Goal: Task Accomplishment & Management: Manage account settings

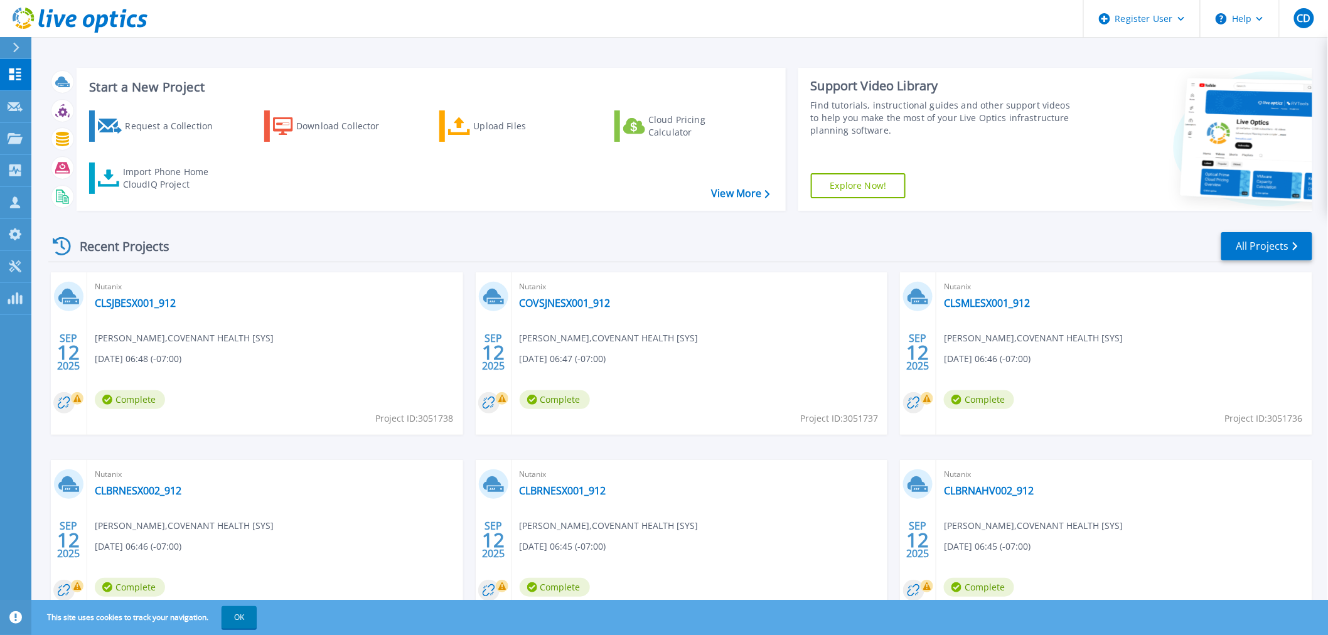
click at [310, 242] on div "Recent Projects All Projects" at bounding box center [680, 246] width 1264 height 31
click at [17, 202] on icon at bounding box center [15, 202] width 15 height 12
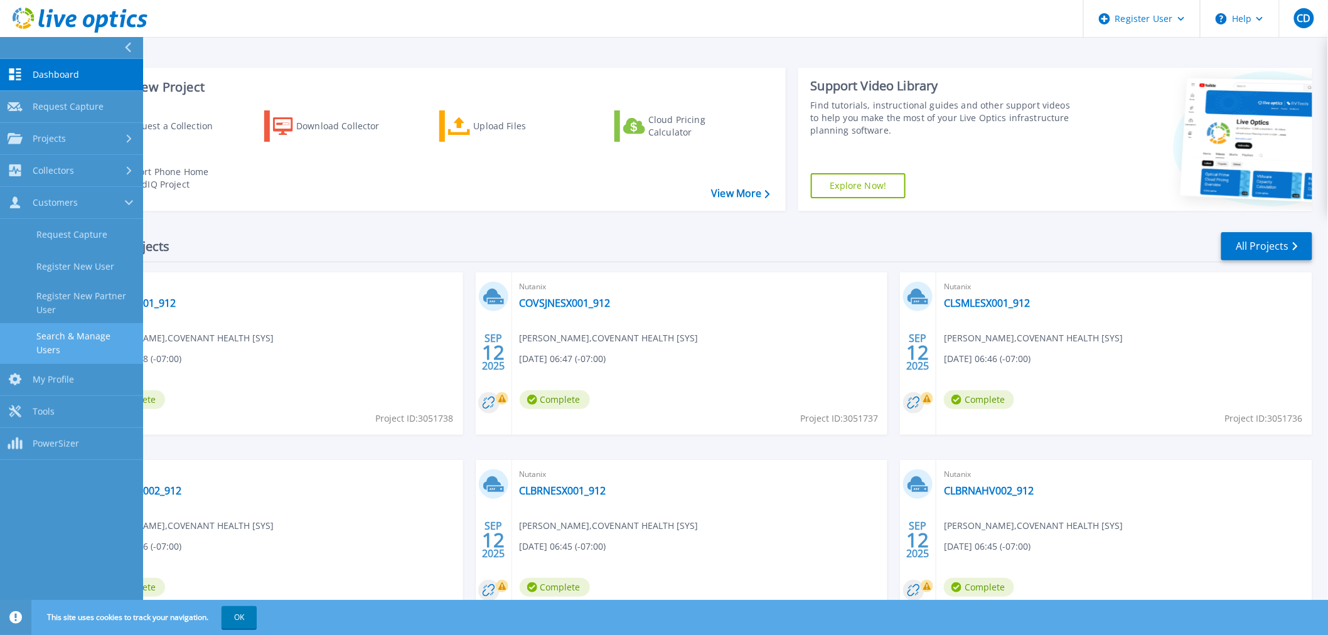
click at [95, 333] on link "Search & Manage Users" at bounding box center [71, 343] width 143 height 40
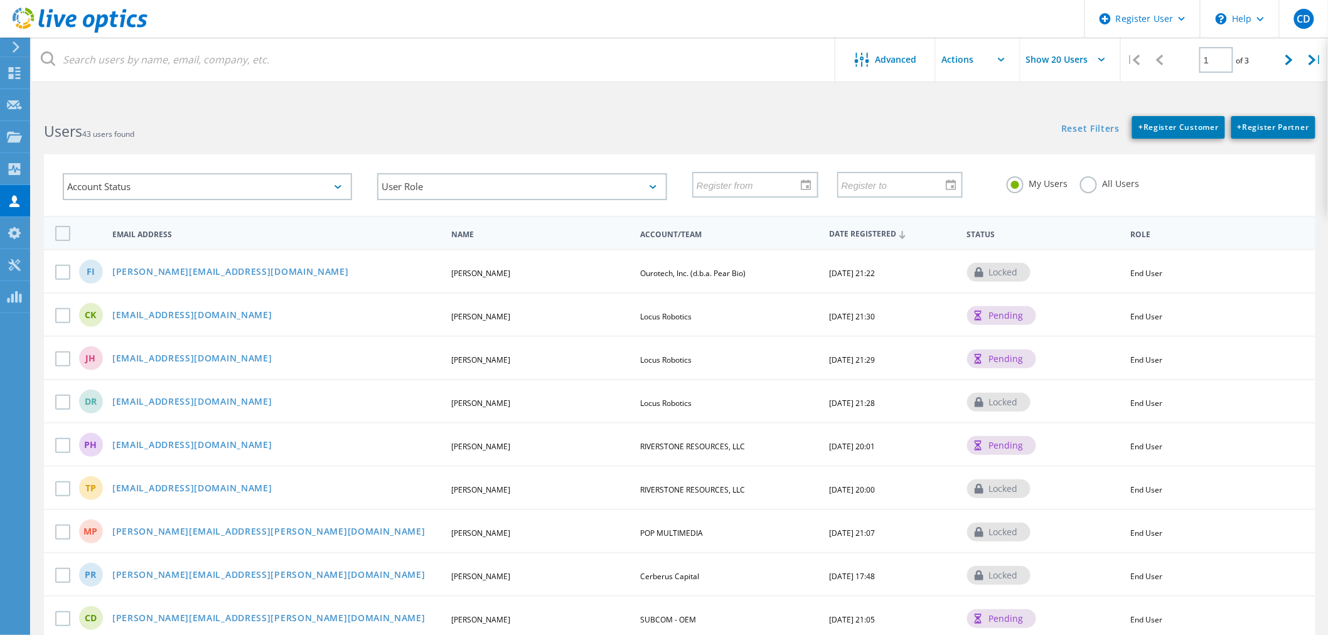
click at [265, 108] on div "Users 43 users found" at bounding box center [355, 120] width 648 height 33
